Goal: Transaction & Acquisition: Subscribe to service/newsletter

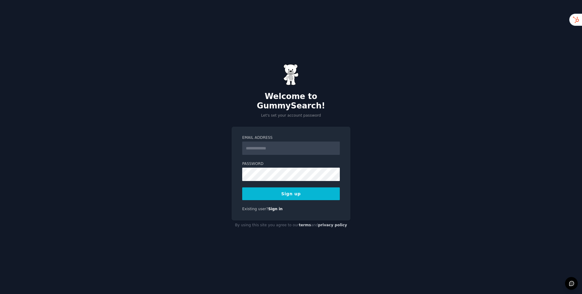
click at [257, 147] on input "Email Address" at bounding box center [291, 147] width 98 height 13
type input "**********"
click at [271, 192] on button "Sign up" at bounding box center [291, 193] width 98 height 13
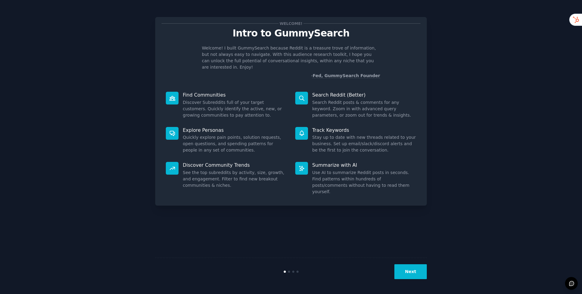
click at [409, 271] on button "Next" at bounding box center [411, 271] width 32 height 15
